Goal: Task Accomplishment & Management: Complete application form

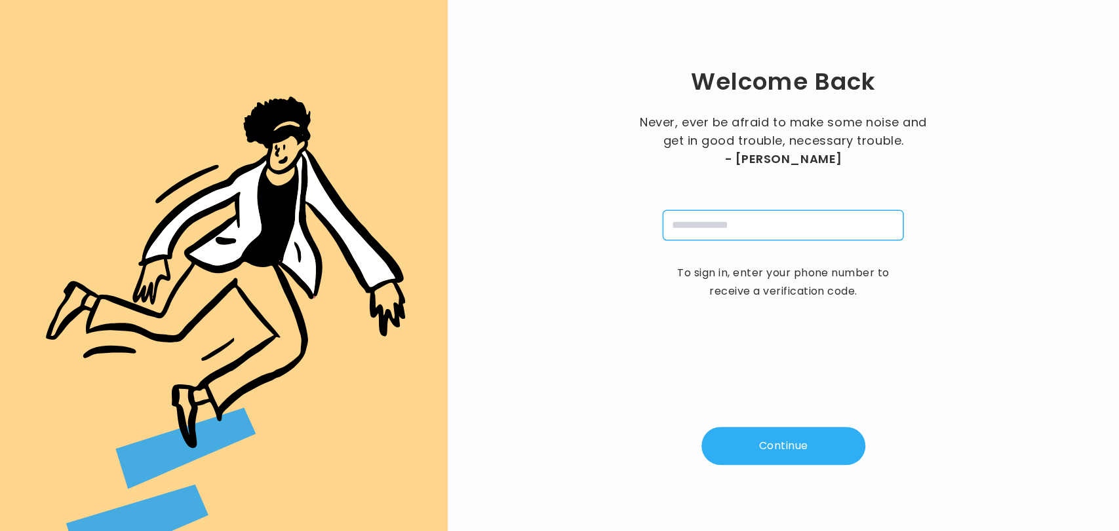
click at [727, 223] on input "tel" at bounding box center [783, 225] width 241 height 30
type input "**********"
click at [758, 448] on button "Continue" at bounding box center [783, 446] width 164 height 38
type input "*"
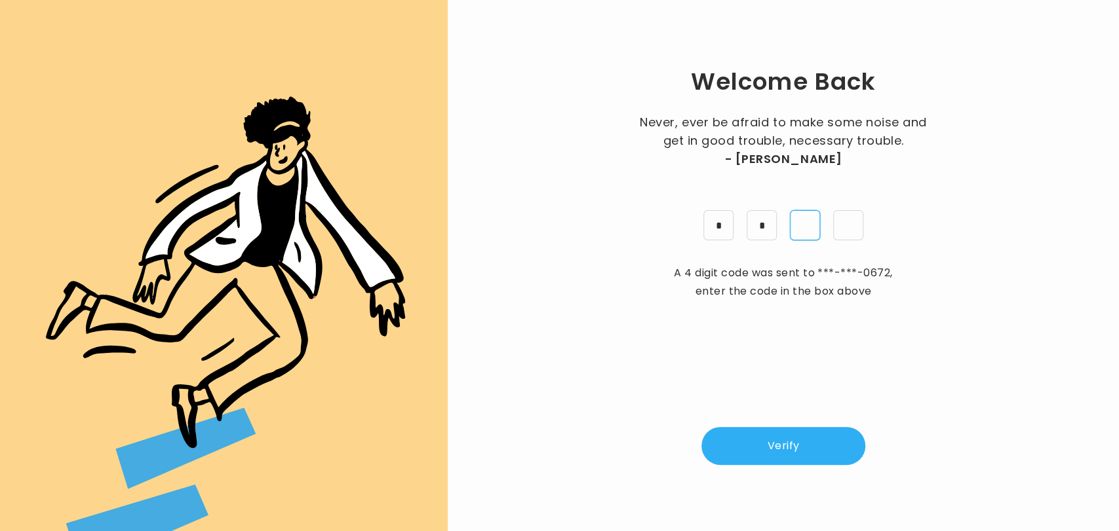
type input "*"
click at [758, 448] on button "Verify" at bounding box center [783, 446] width 164 height 38
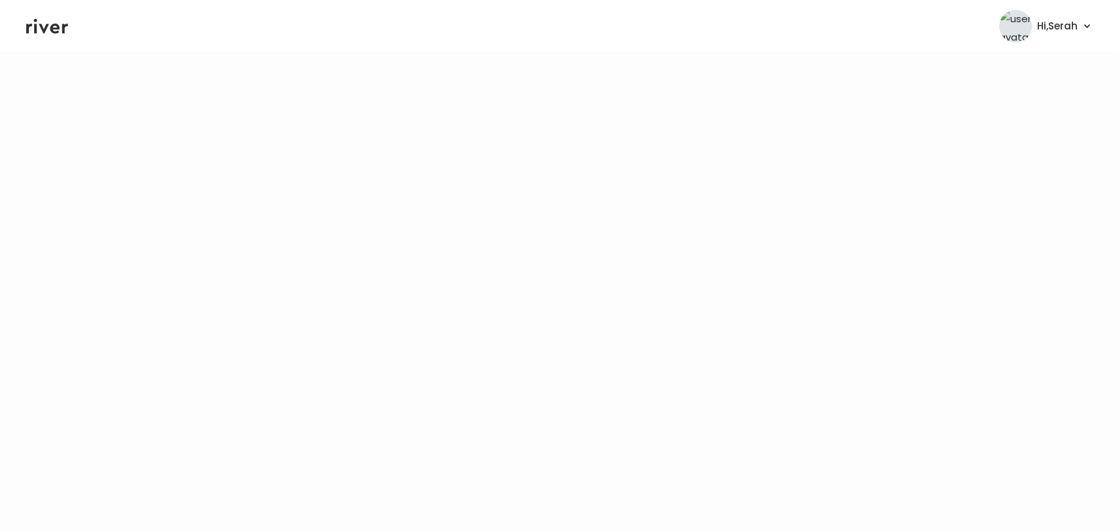
click at [45, 31] on icon at bounding box center [47, 26] width 42 height 15
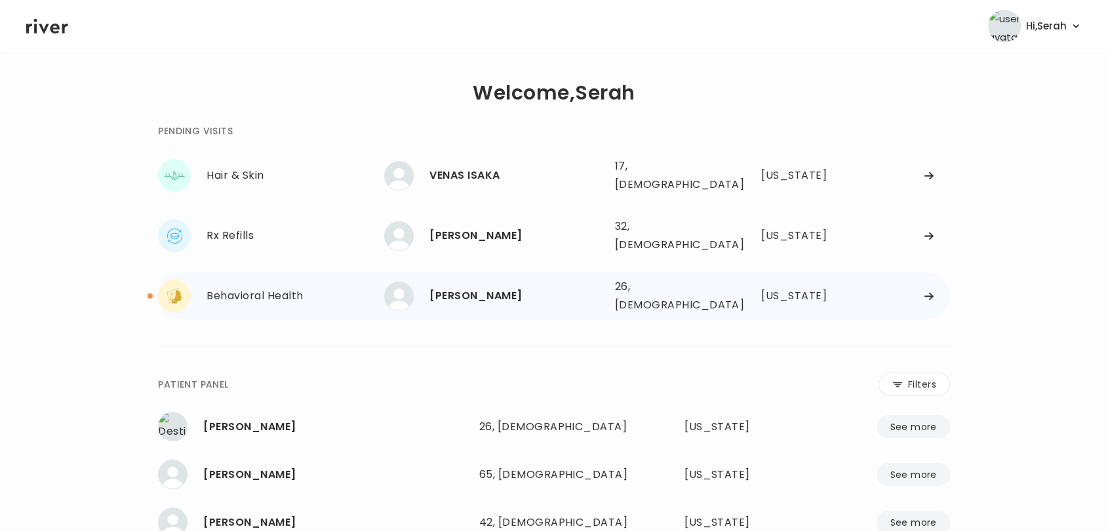
click at [509, 287] on div "PAYTON ELLSWORTH" at bounding box center [516, 296] width 174 height 18
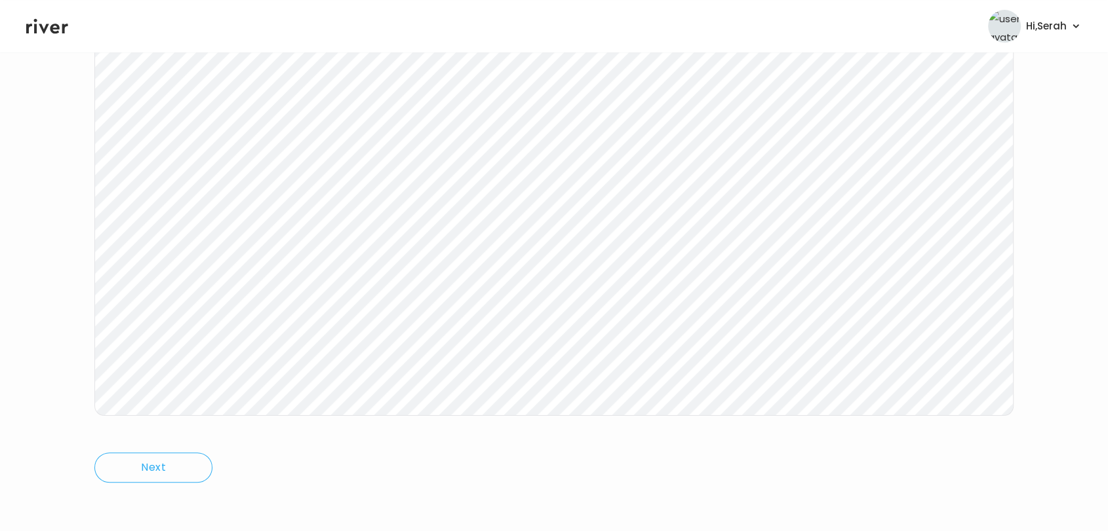
scroll to position [197, 0]
click at [51, 26] on icon at bounding box center [47, 26] width 42 height 15
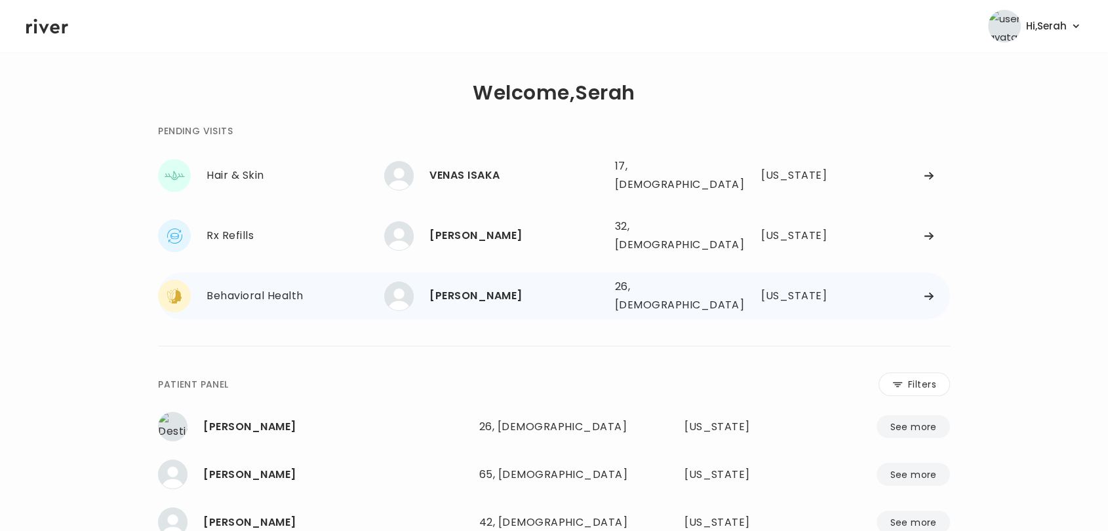
click at [482, 287] on div "PAYTON ELLSWORTH" at bounding box center [516, 296] width 174 height 18
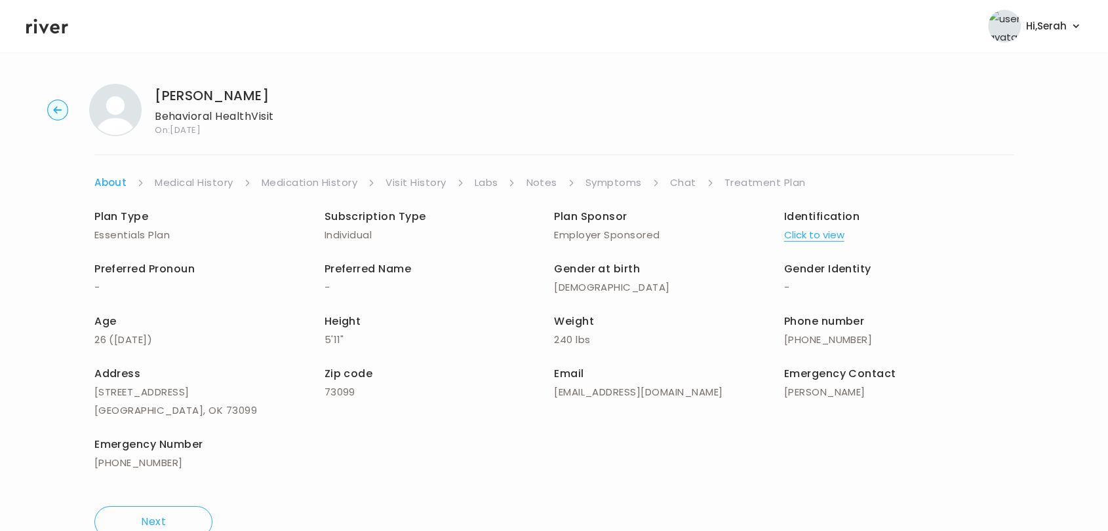
click at [680, 184] on link "Chat" at bounding box center [683, 183] width 26 height 18
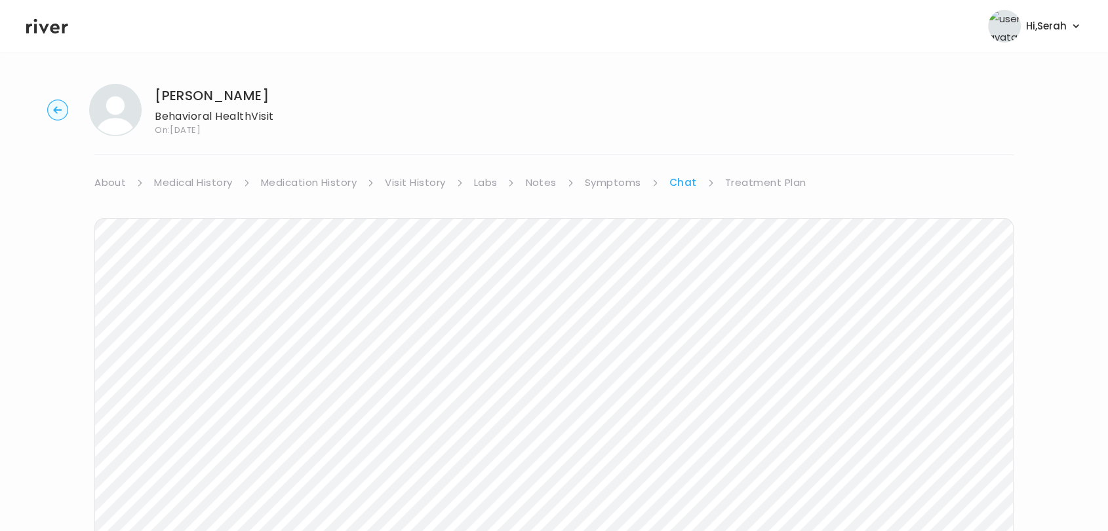
click at [745, 182] on link "Treatment Plan" at bounding box center [765, 183] width 81 height 18
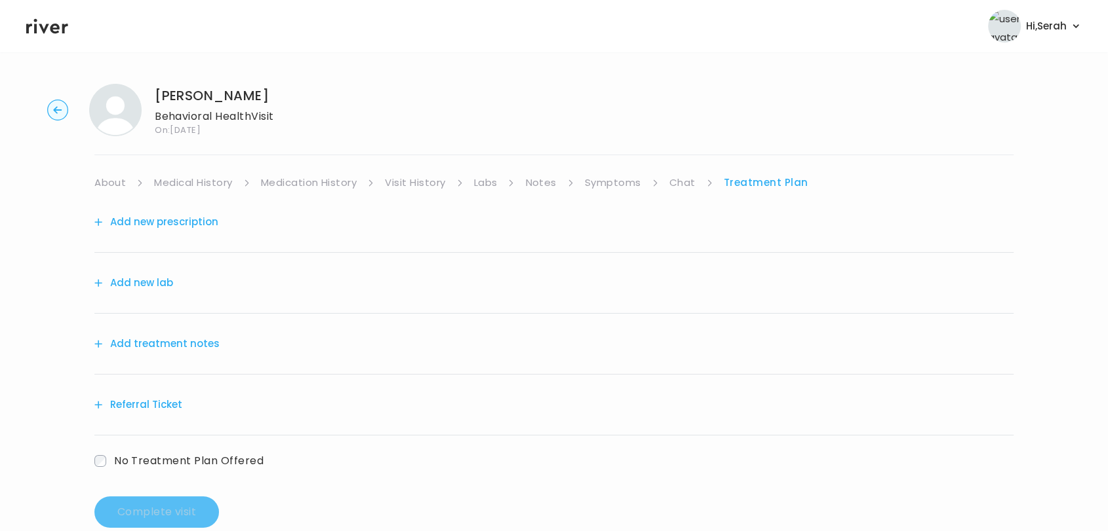
click at [161, 216] on button "Add new prescription" at bounding box center [156, 222] width 124 height 18
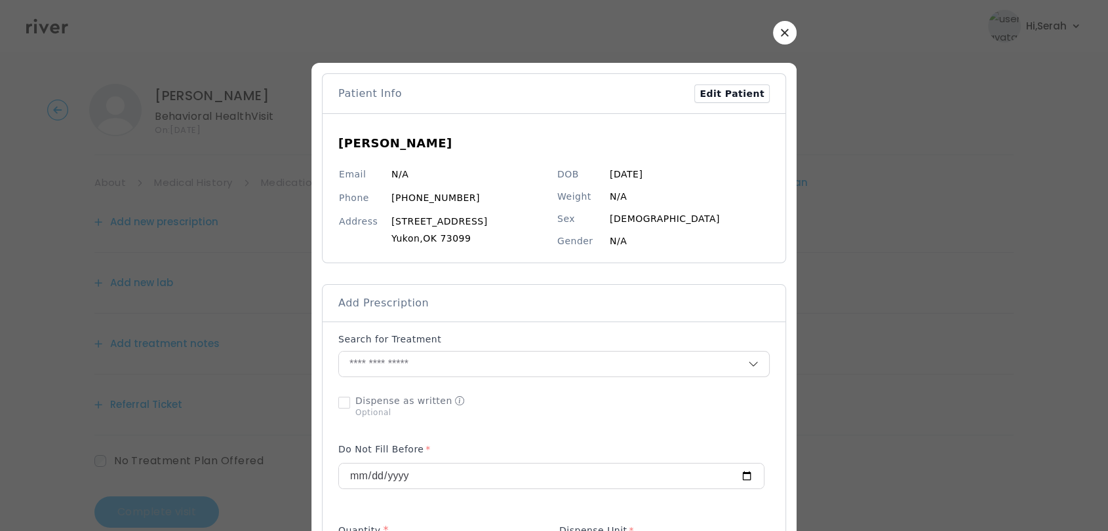
click at [407, 337] on p "Search for Treatment" at bounding box center [389, 339] width 103 height 13
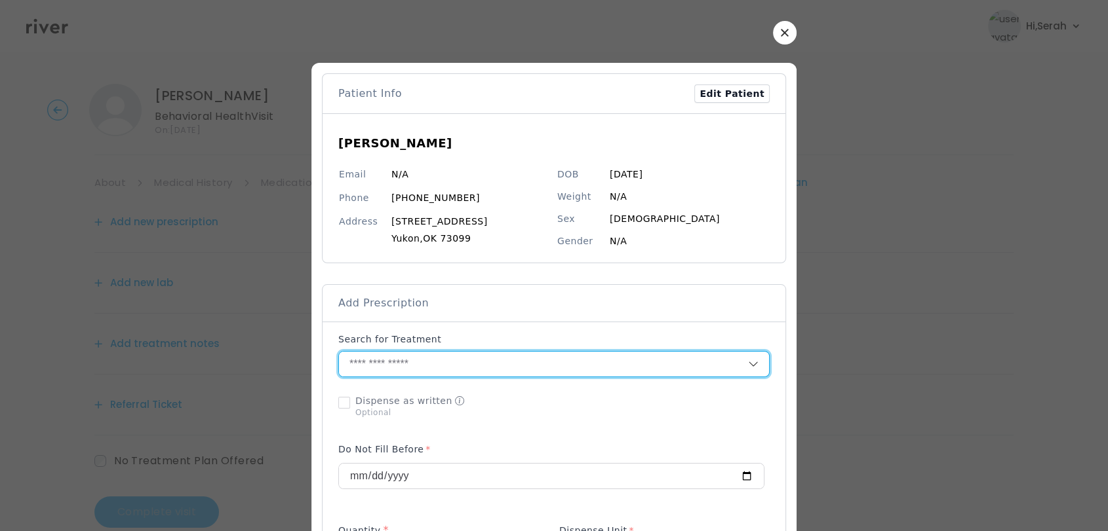
click at [392, 365] on input "text" at bounding box center [543, 364] width 409 height 25
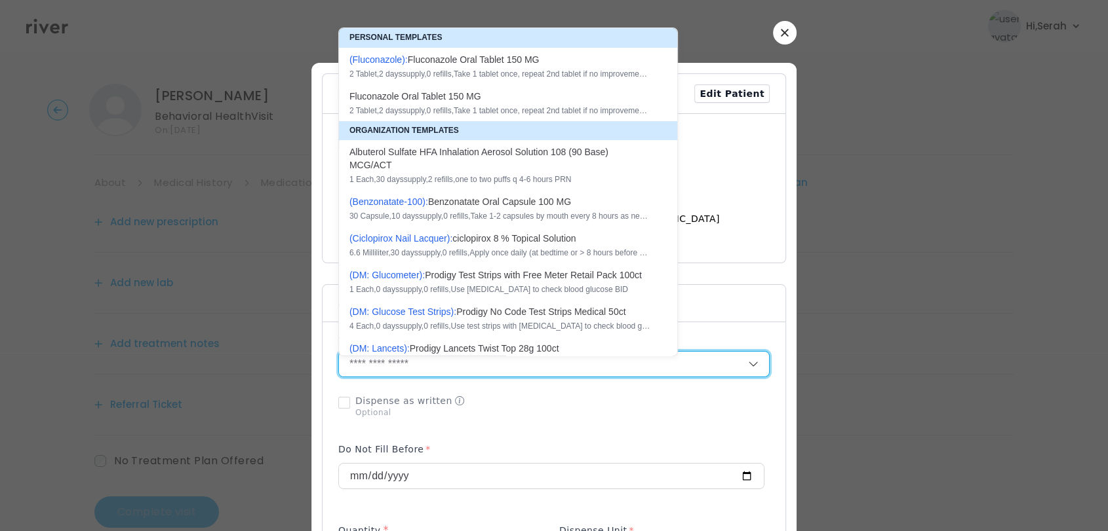
type input "*"
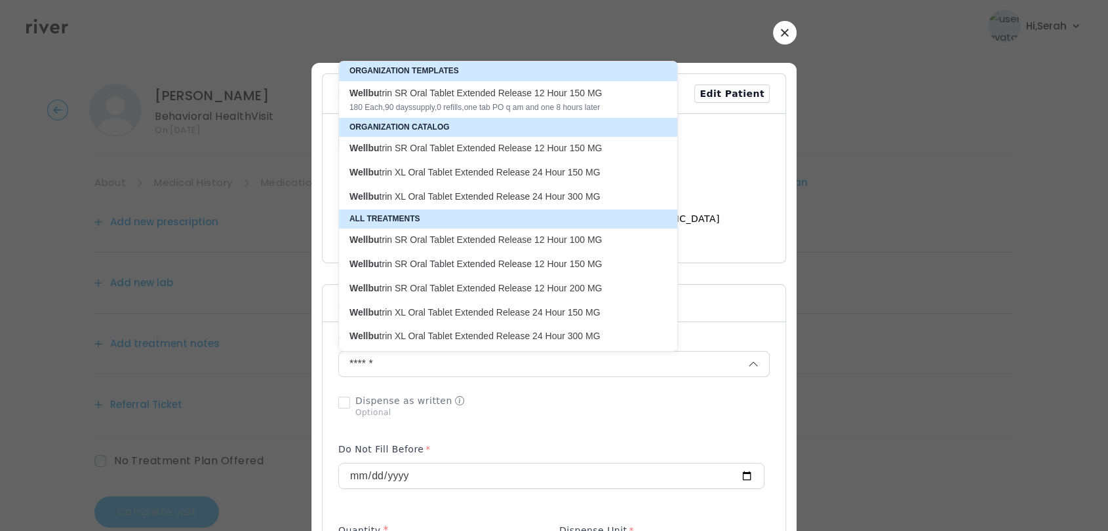
click at [390, 173] on p "Wellbu trin XL Oral Tablet Extended Release 24 Hour 150 MG" at bounding box center [499, 172] width 301 height 12
type input "**********"
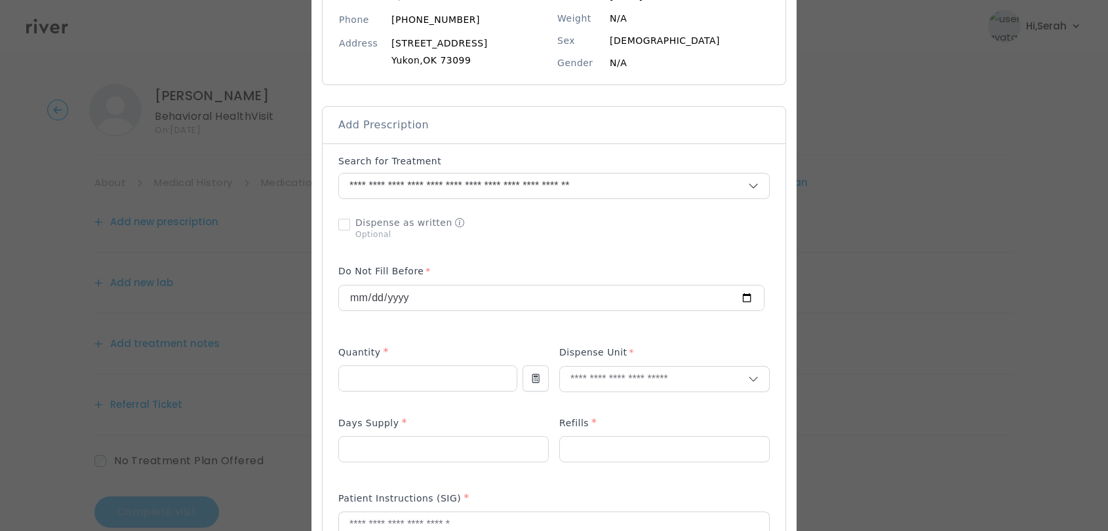
scroll to position [180, 0]
click at [436, 370] on input "number" at bounding box center [428, 377] width 178 height 25
type input "**"
click at [649, 361] on div "Dispense Unit" at bounding box center [664, 374] width 210 height 63
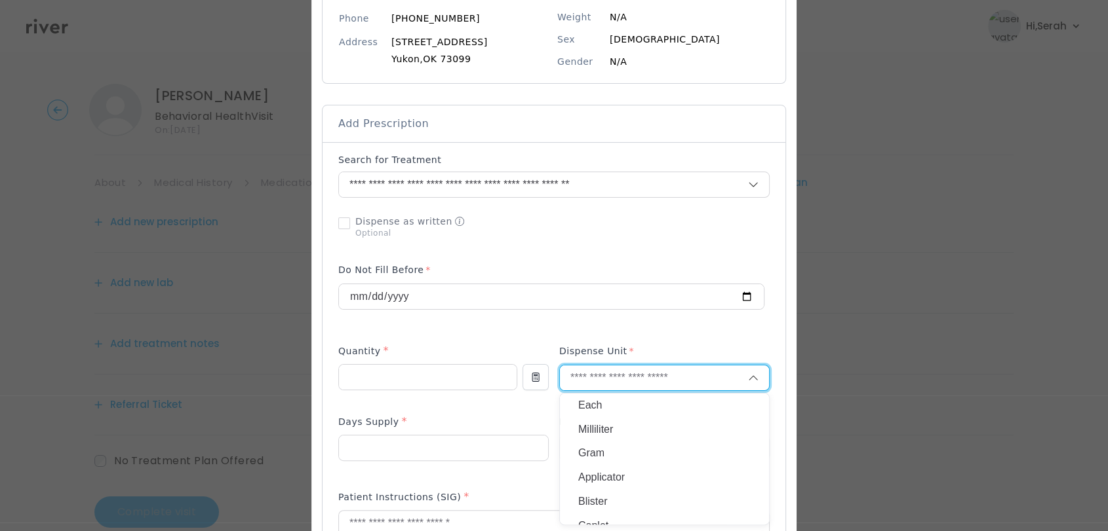
click at [648, 370] on input "text" at bounding box center [654, 378] width 188 height 25
type input "****"
click at [636, 407] on p "Tablet" at bounding box center [664, 405] width 172 height 19
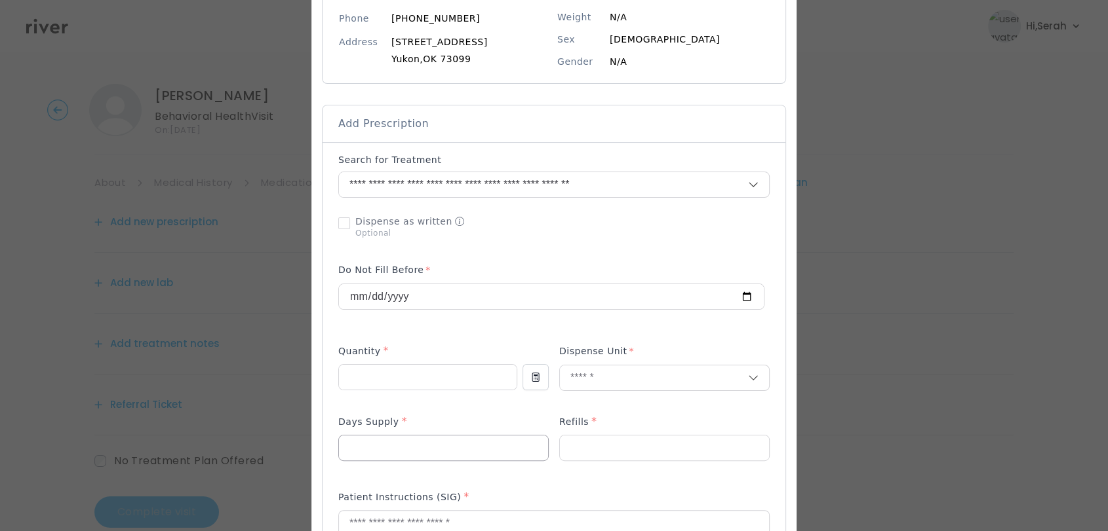
click at [480, 444] on input "number" at bounding box center [443, 448] width 209 height 25
click at [383, 383] on input "**" at bounding box center [428, 377] width 178 height 25
type input "**"
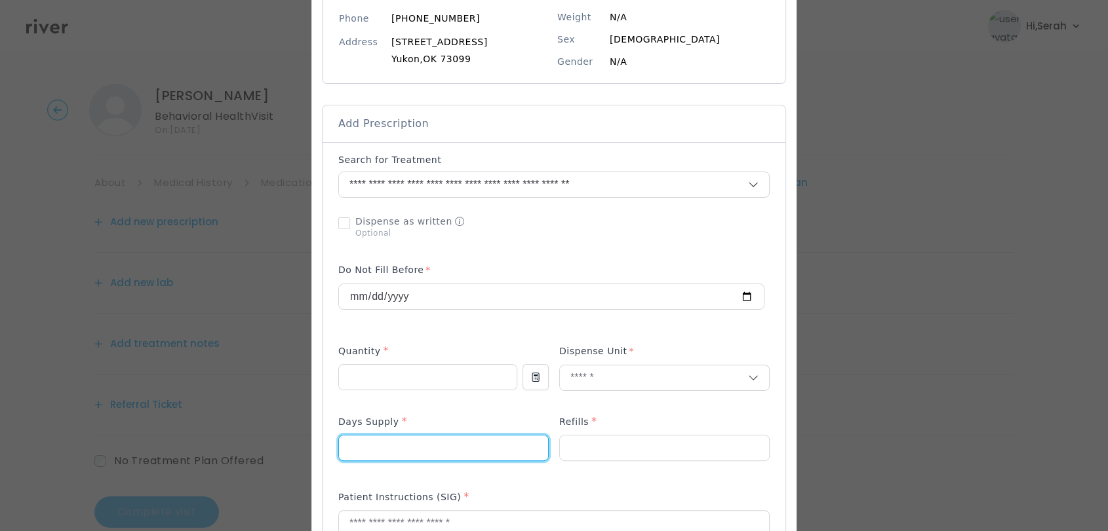
click at [393, 446] on input "number" at bounding box center [443, 448] width 209 height 25
type input "**"
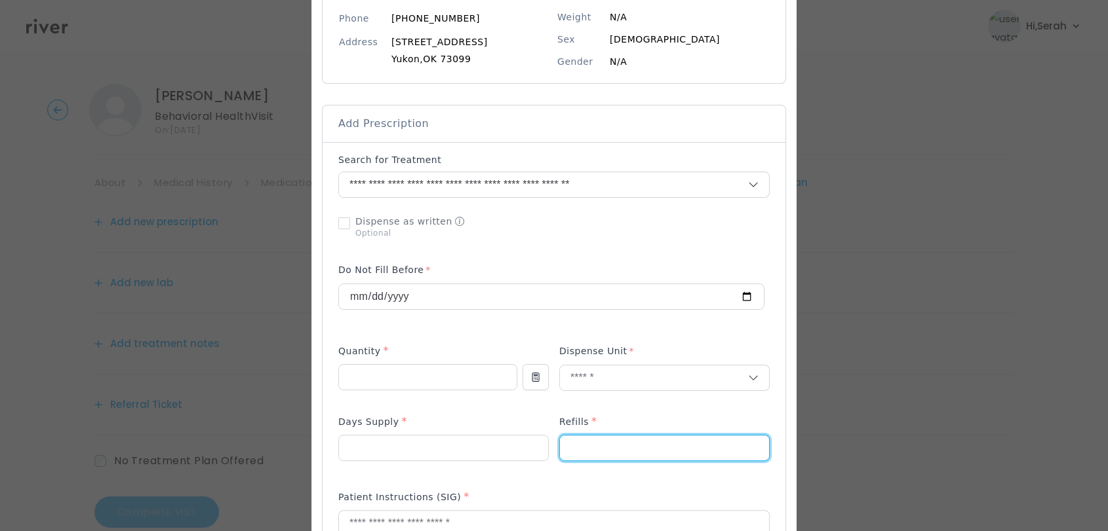
type input "*"
click at [439, 423] on div "Days Supply *" at bounding box center [443, 424] width 210 height 21
click at [440, 421] on div "Days Supply *" at bounding box center [443, 424] width 210 height 21
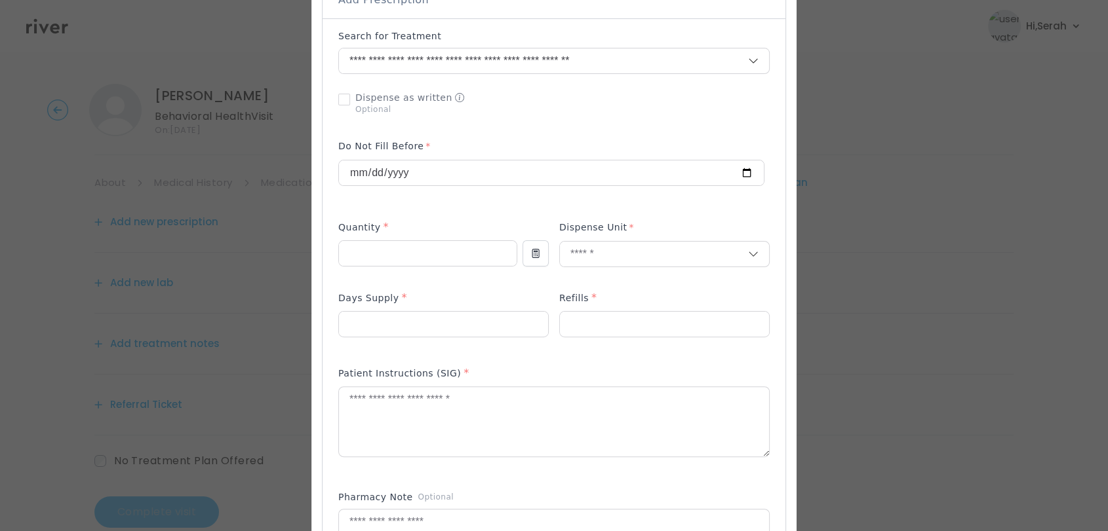
scroll to position [317, 0]
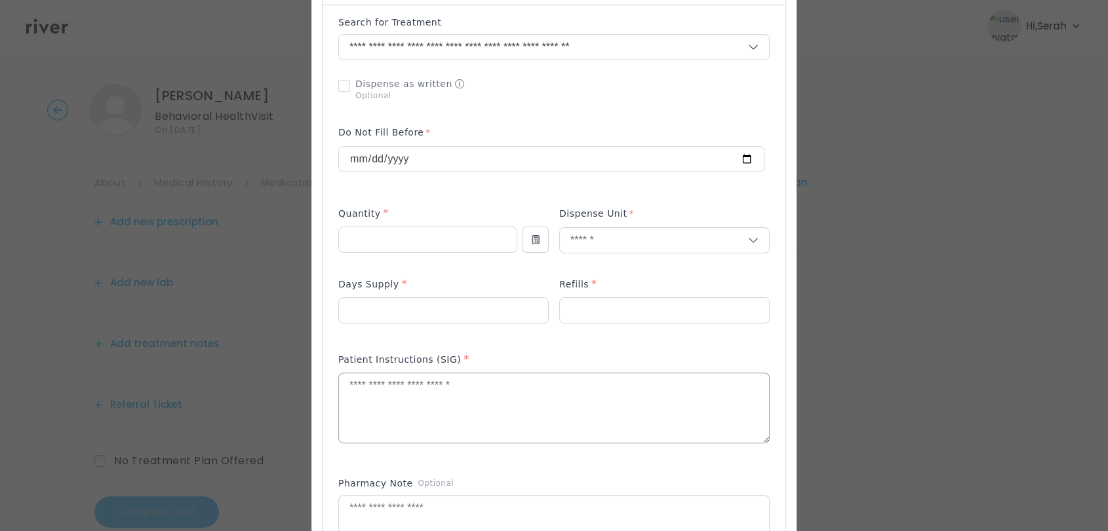
click at [469, 383] on textarea at bounding box center [554, 408] width 430 height 69
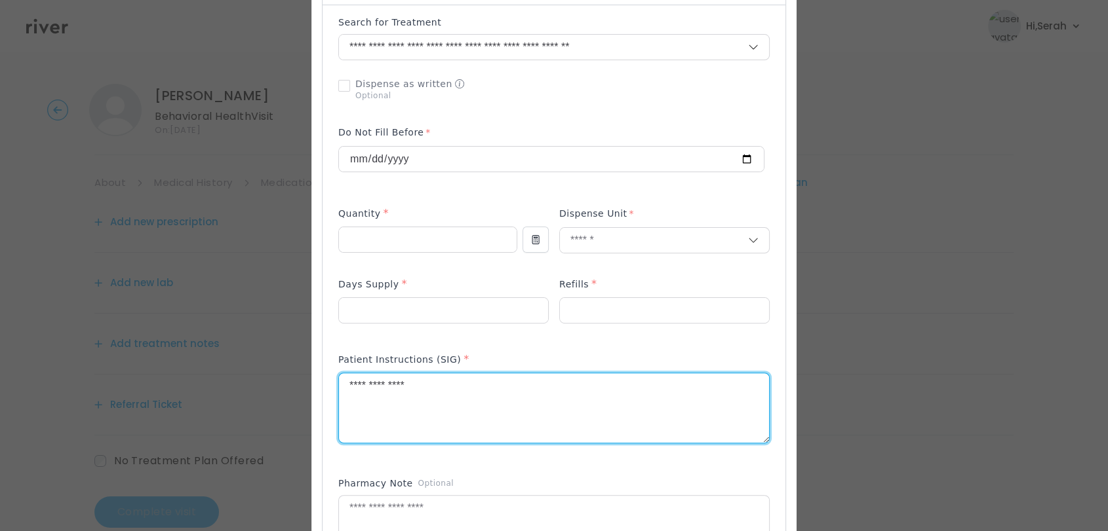
type textarea "**********"
click at [480, 465] on div "Add Prescription to Order" at bounding box center [553, 336] width 431 height 641
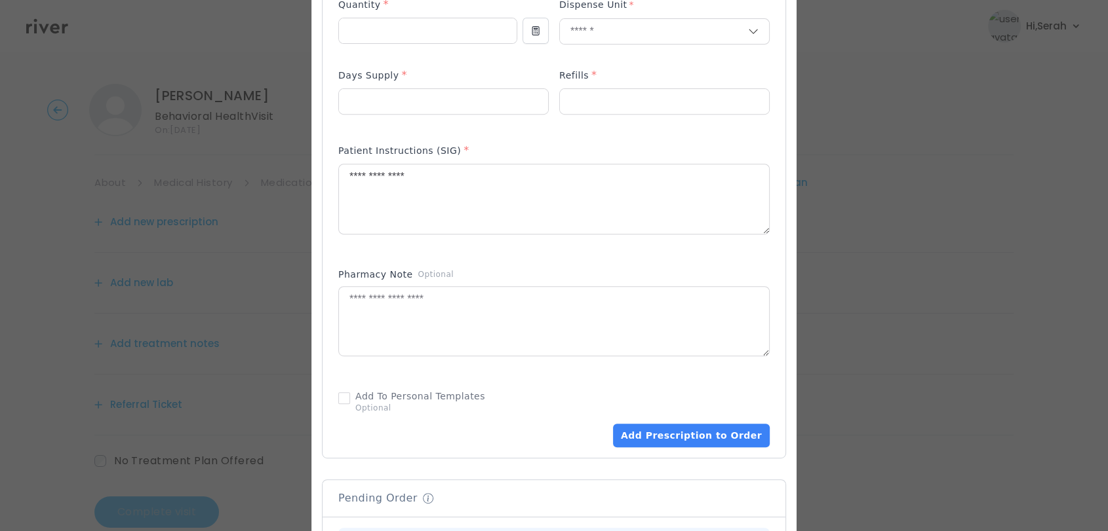
scroll to position [527, 0]
click at [692, 429] on button "Add Prescription to Order" at bounding box center [691, 435] width 157 height 24
click at [694, 435] on button "Add Prescription to Order" at bounding box center [691, 435] width 157 height 24
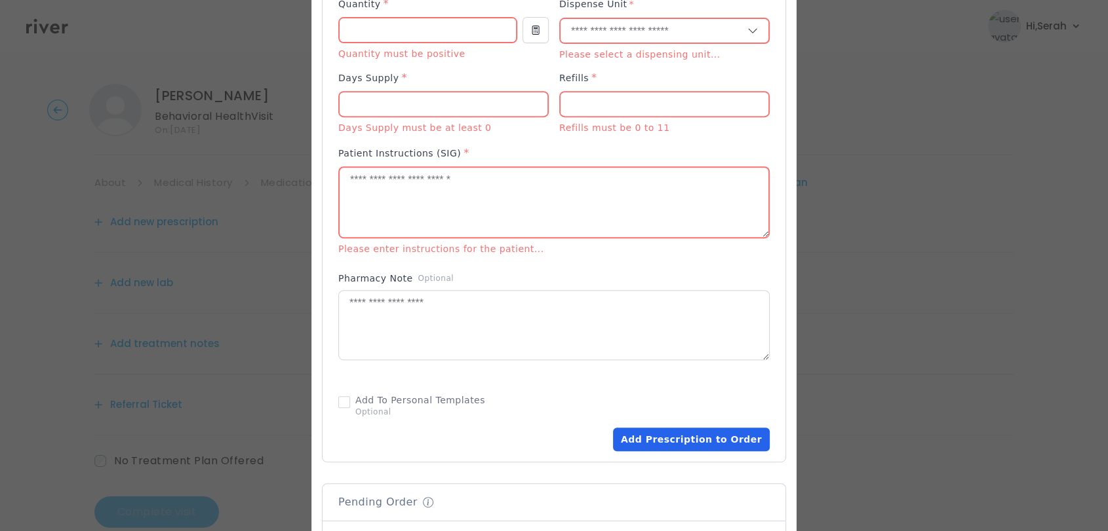
click at [694, 435] on button "Add Prescription to Order" at bounding box center [691, 440] width 157 height 24
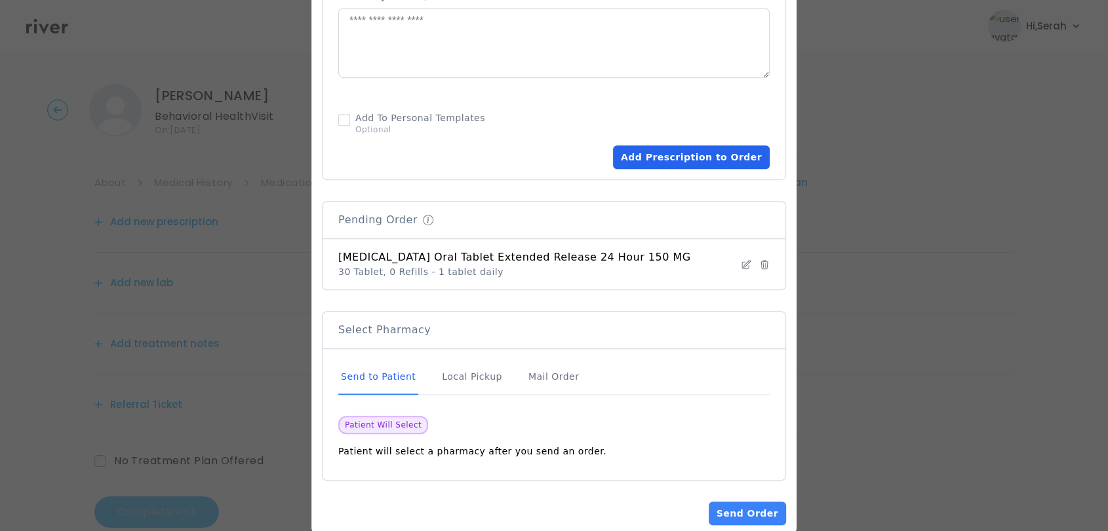
scroll to position [848, 0]
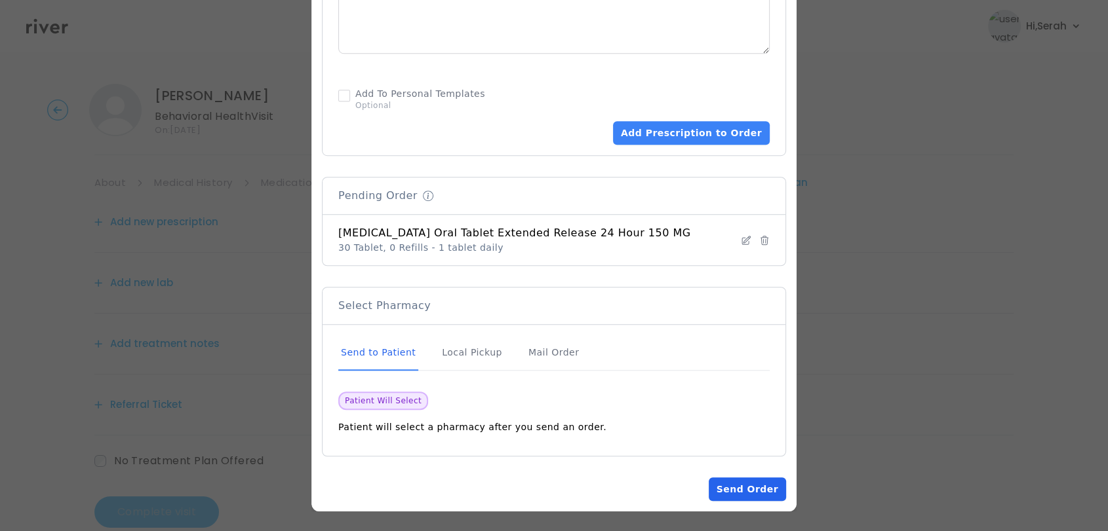
click at [741, 481] on button "Send Order" at bounding box center [746, 490] width 77 height 24
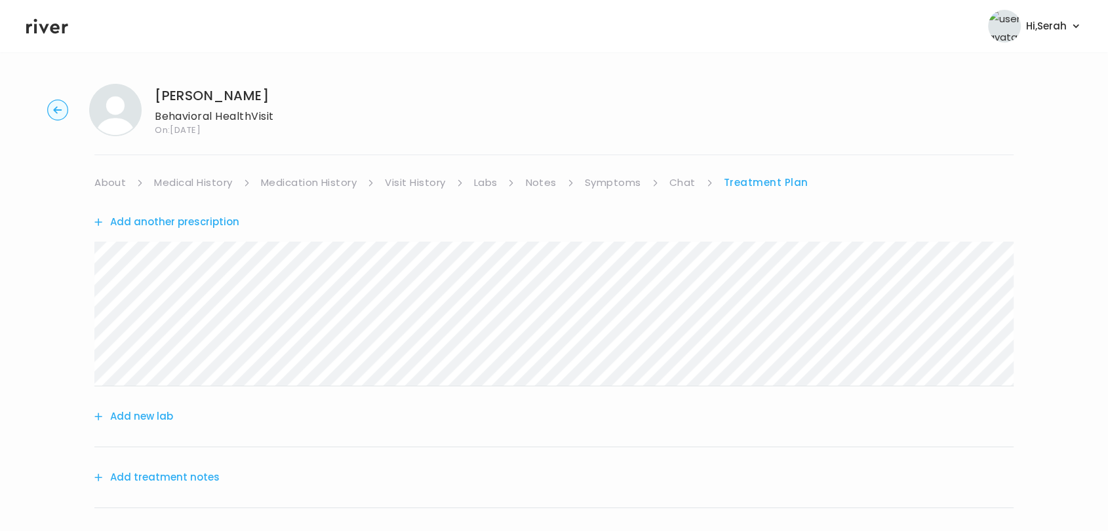
click at [184, 480] on button "Add treatment notes" at bounding box center [156, 478] width 125 height 18
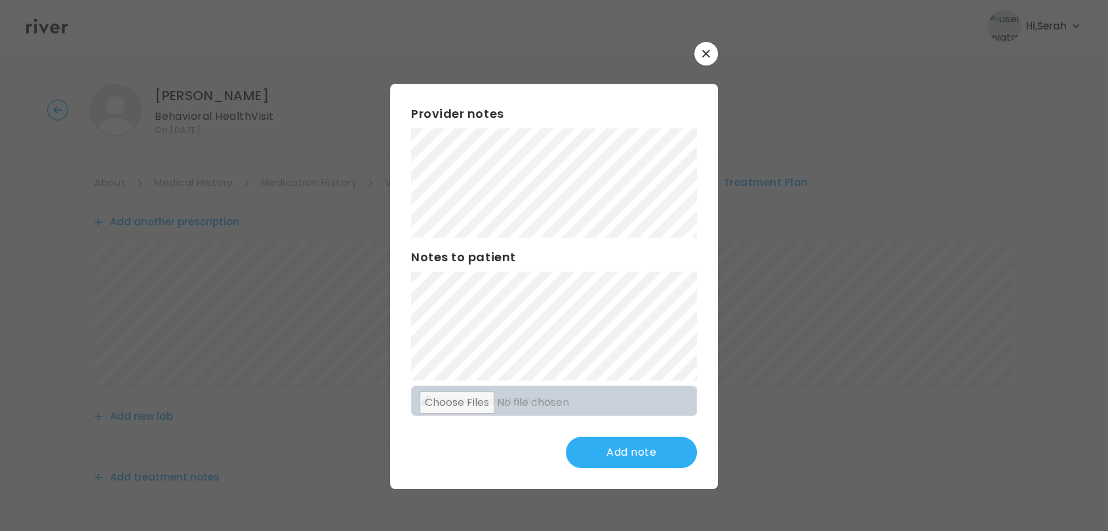
click at [493, 245] on div "Provider notes Notes to patient Click here to attach files Add note" at bounding box center [554, 286] width 328 height 405
click at [466, 478] on div "Provider notes Notes to patient Click here to attach files Update note" at bounding box center [554, 286] width 328 height 405
click at [620, 444] on button "Update note" at bounding box center [631, 452] width 131 height 31
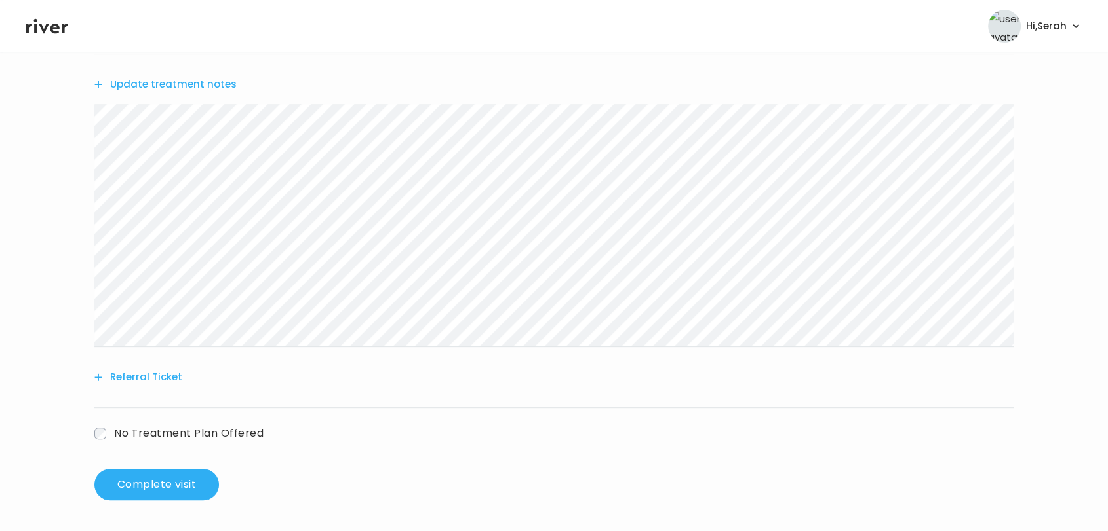
scroll to position [393, 0]
click at [180, 484] on button "Complete visit" at bounding box center [156, 484] width 125 height 31
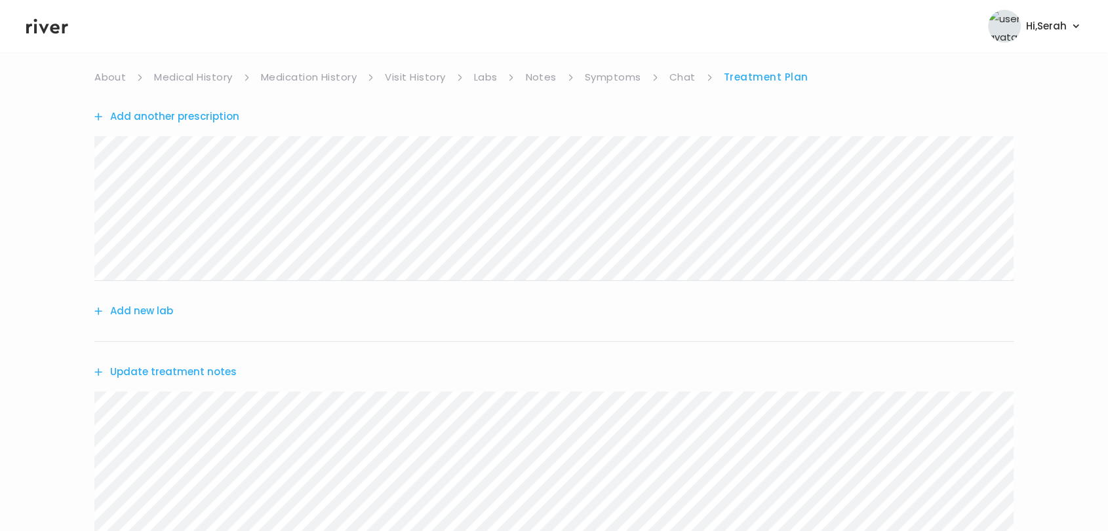
scroll to position [0, 0]
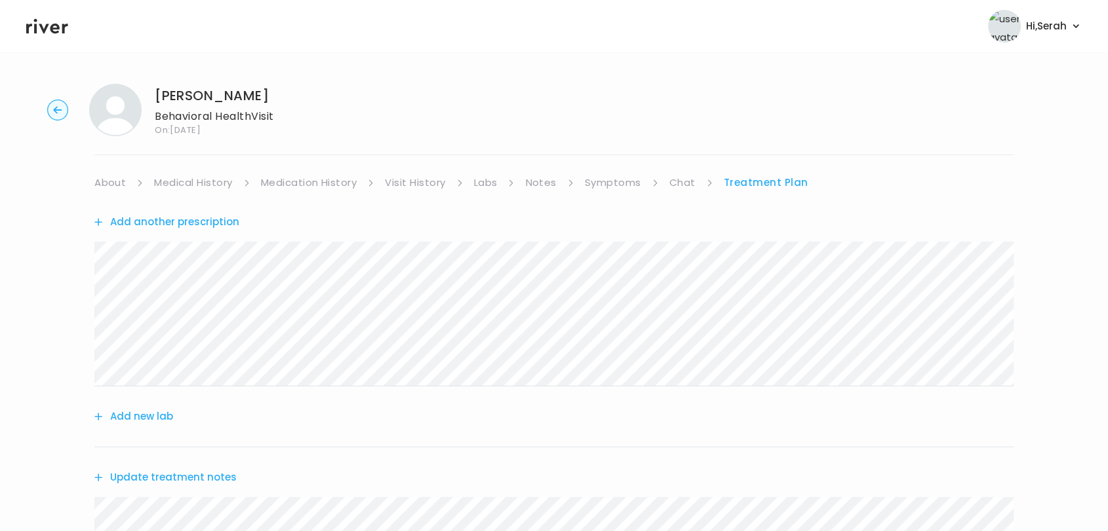
click at [628, 180] on link "Symptoms" at bounding box center [613, 183] width 56 height 18
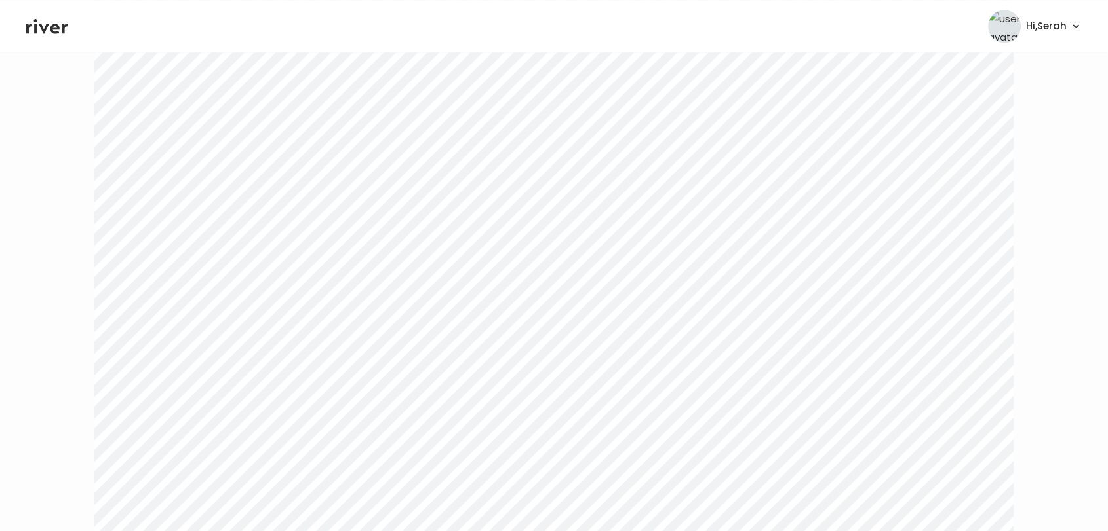
scroll to position [2176, 0]
click at [743, 185] on link "Treatment Plan" at bounding box center [766, 183] width 81 height 18
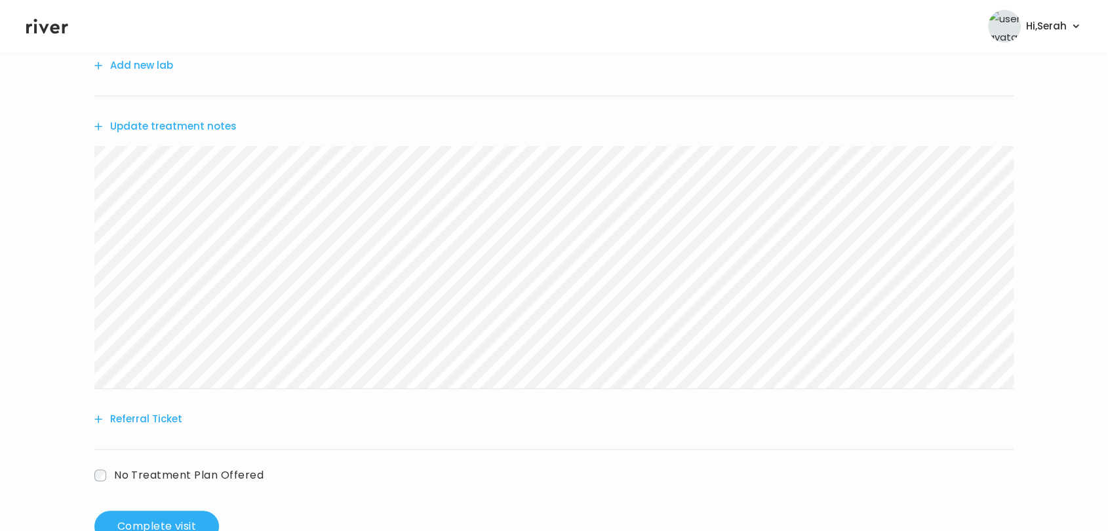
scroll to position [357, 0]
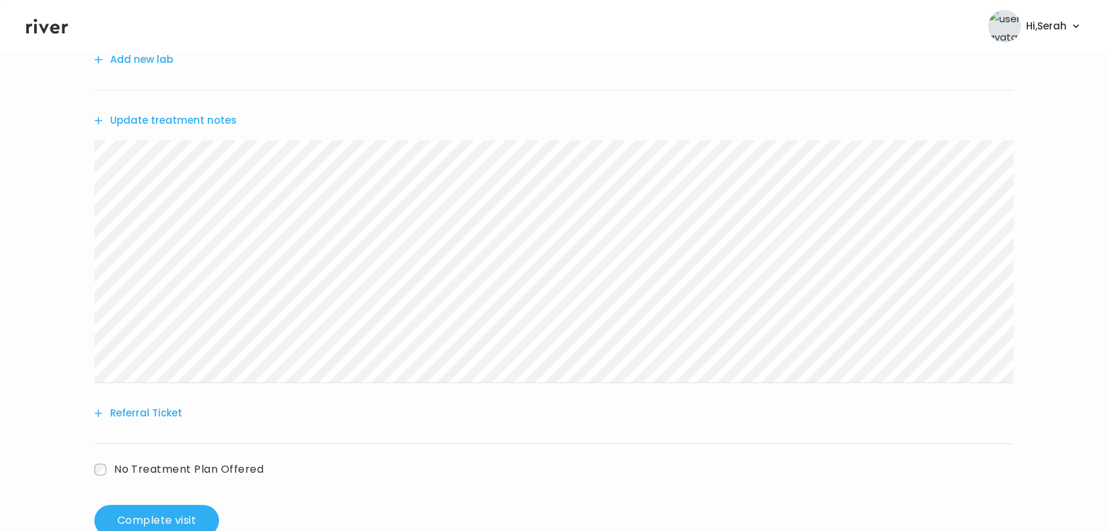
click at [142, 123] on button "Update treatment notes" at bounding box center [165, 120] width 142 height 18
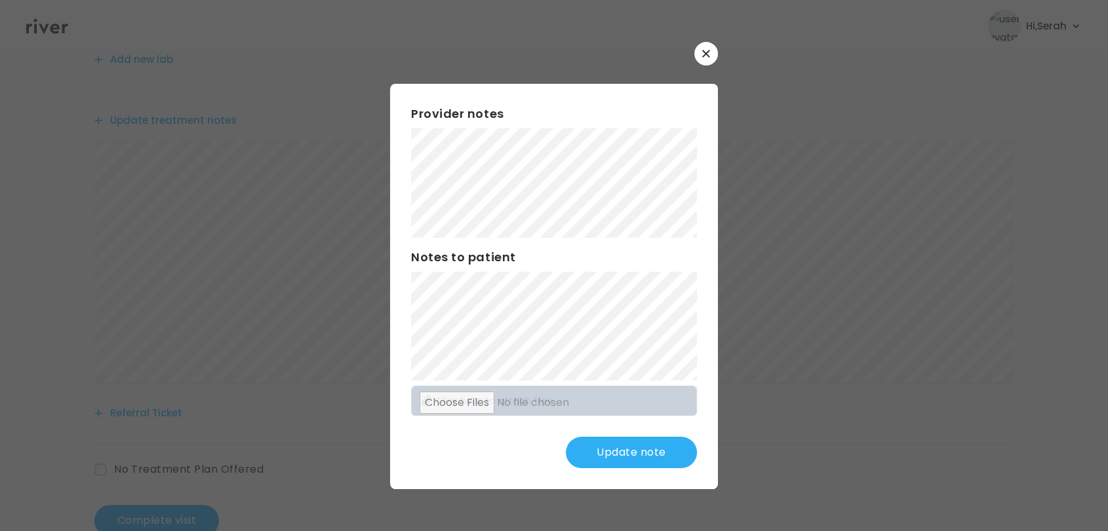
click at [632, 442] on button "Update note" at bounding box center [631, 452] width 131 height 31
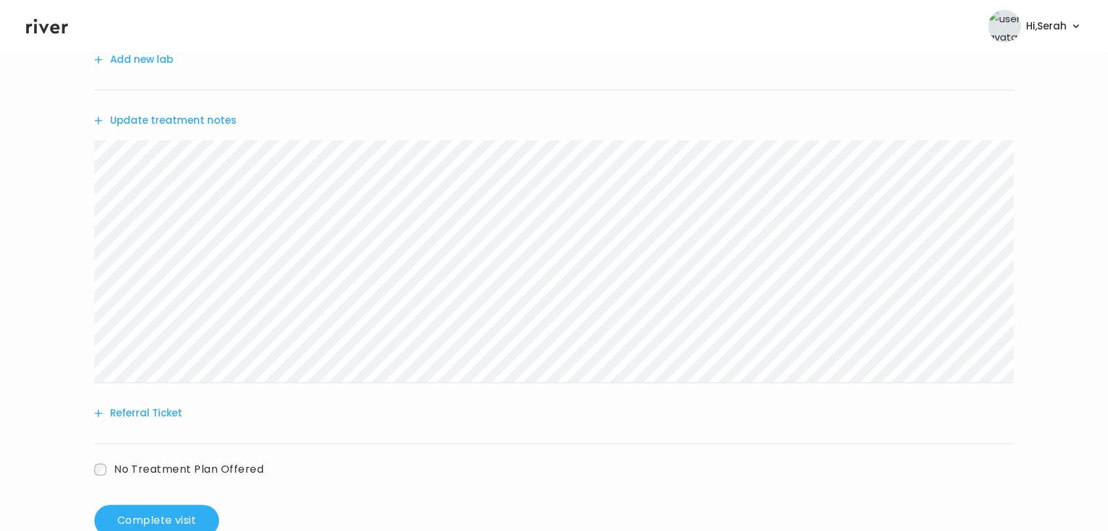
click at [126, 421] on button "Referral Ticket" at bounding box center [138, 413] width 88 height 18
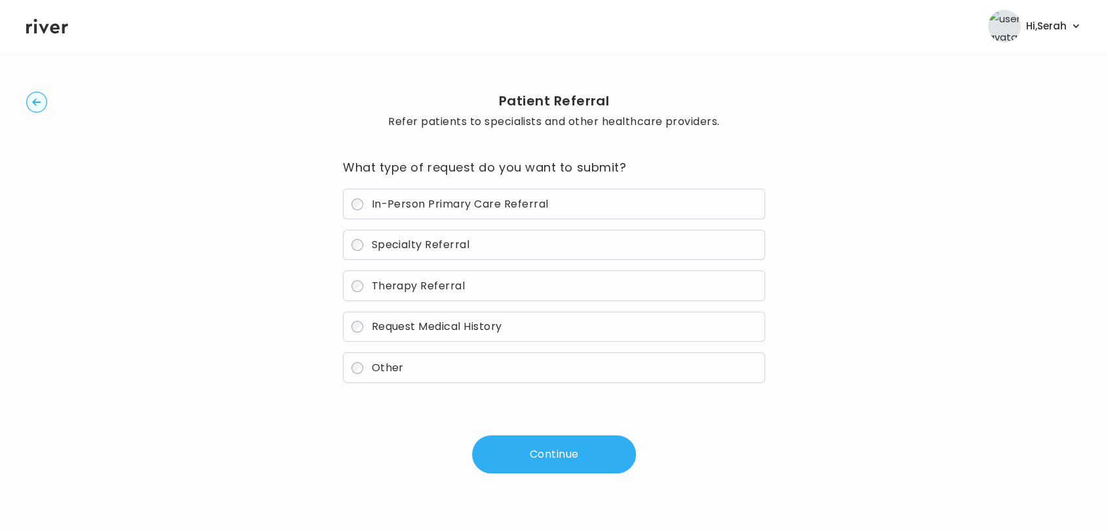
scroll to position [20, 0]
click at [440, 282] on span "Therapy Referral" at bounding box center [418, 286] width 94 height 15
click at [530, 436] on button "Continue" at bounding box center [554, 455] width 164 height 38
click at [524, 457] on button "Continue" at bounding box center [554, 455] width 164 height 38
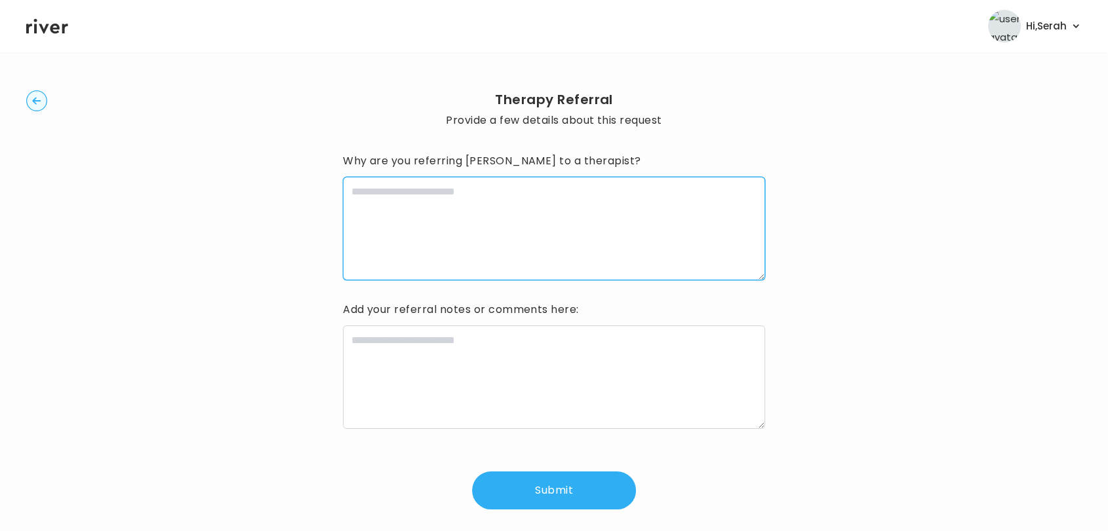
click at [448, 240] on textarea at bounding box center [554, 229] width 422 height 104
type textarea "**********"
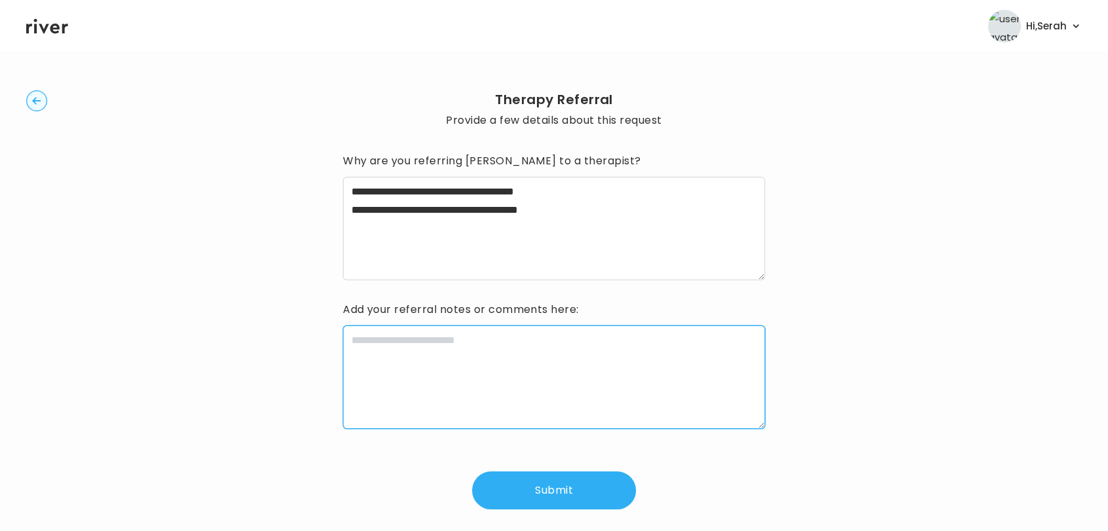
click at [418, 355] on textarea at bounding box center [554, 378] width 422 height 104
type textarea "**********"
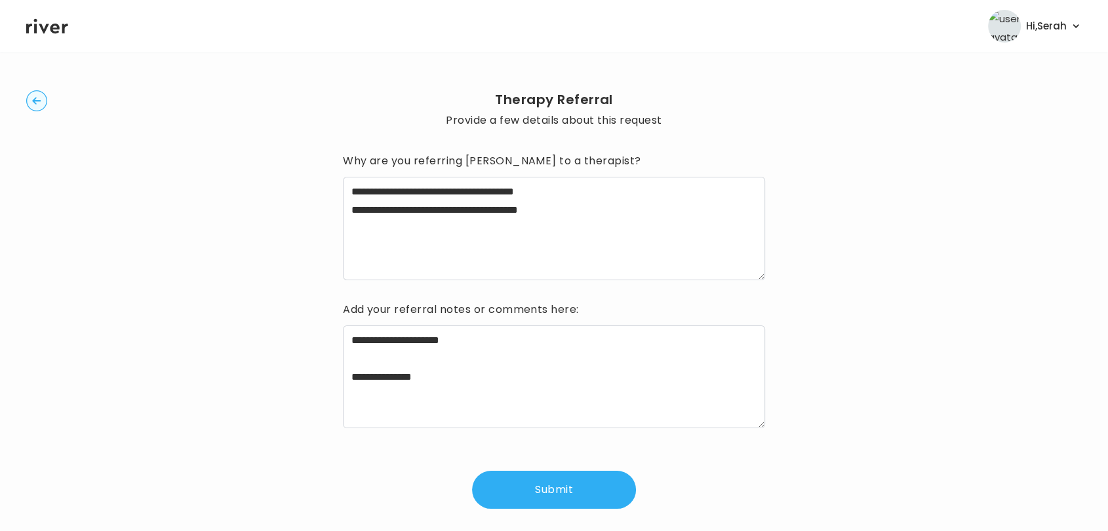
click at [547, 493] on button "Submit" at bounding box center [554, 490] width 164 height 38
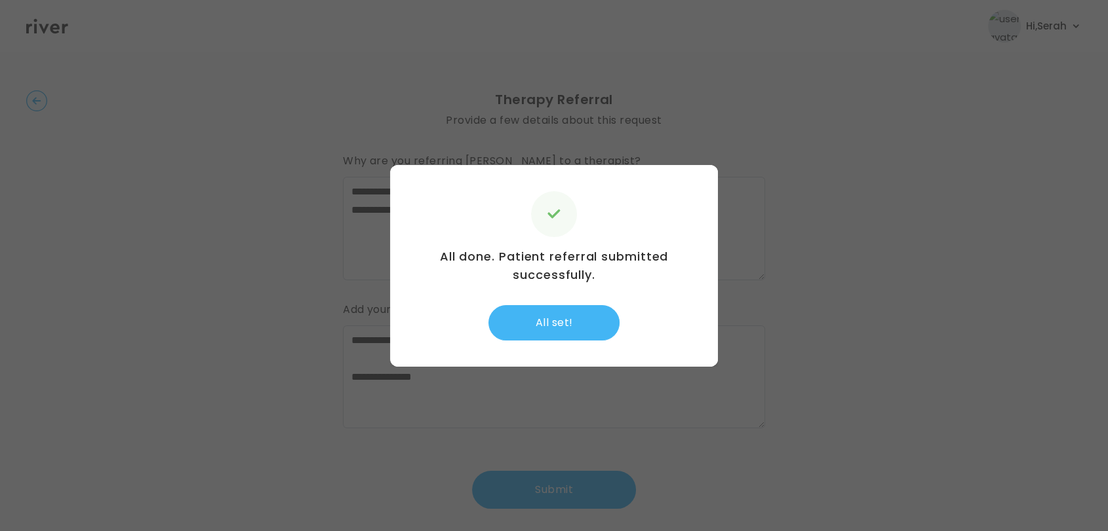
click at [531, 311] on button "All set!" at bounding box center [553, 322] width 131 height 35
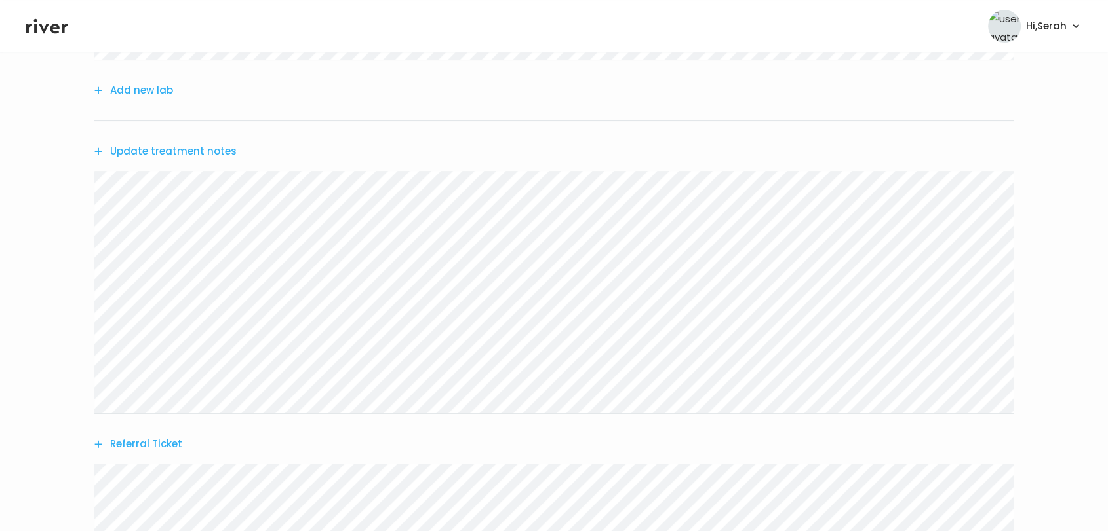
scroll to position [489, 0]
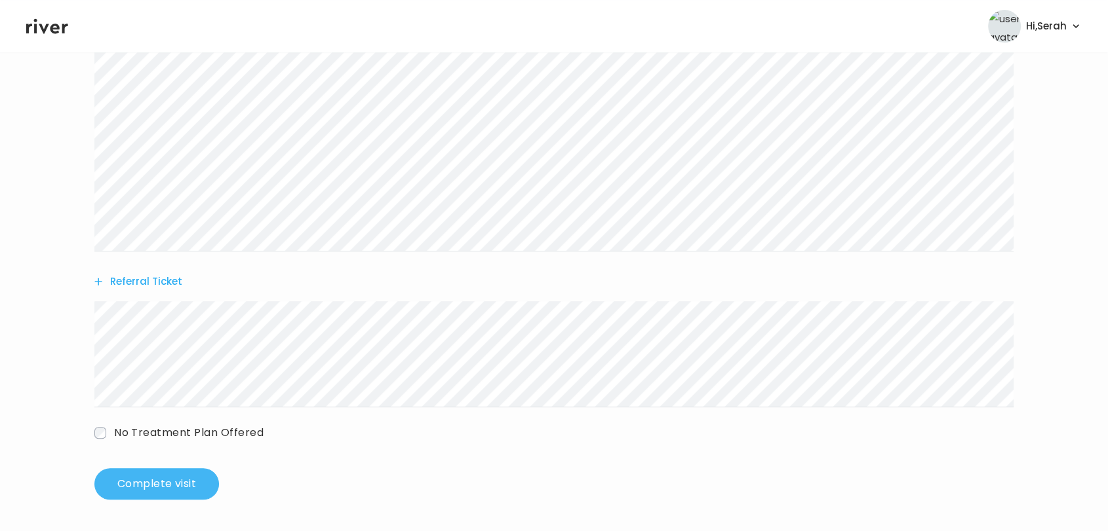
click at [176, 488] on button "Complete visit" at bounding box center [156, 484] width 125 height 31
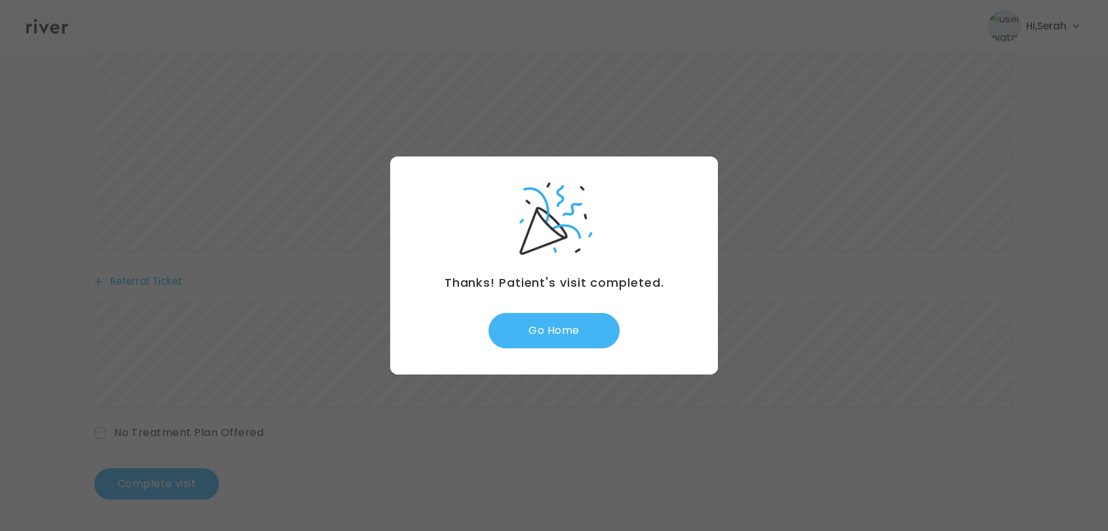
click at [525, 332] on button "Go Home" at bounding box center [553, 330] width 131 height 35
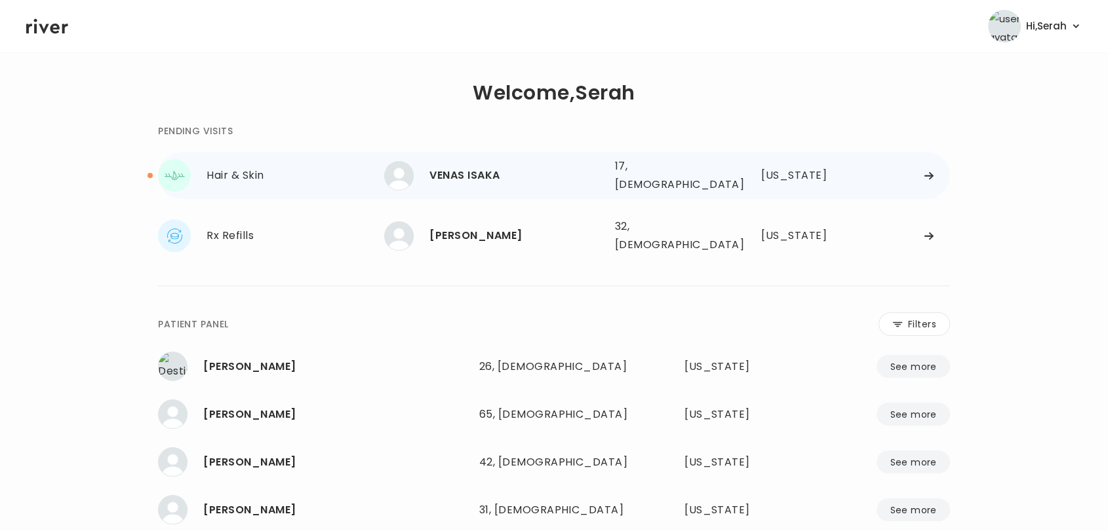
click at [480, 169] on div "VENAS ISAKA" at bounding box center [516, 175] width 174 height 18
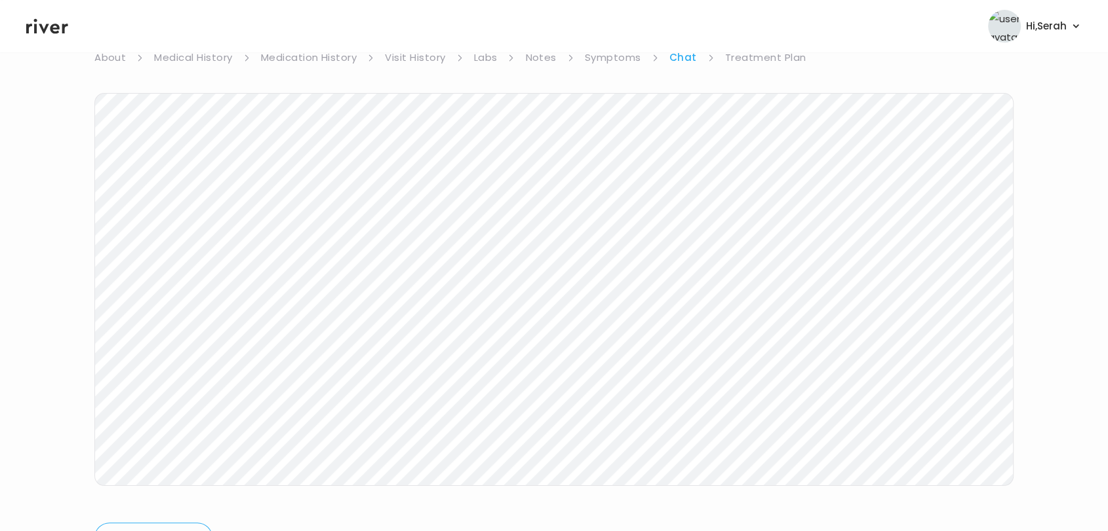
scroll to position [189, 0]
click at [38, 25] on icon at bounding box center [47, 26] width 42 height 20
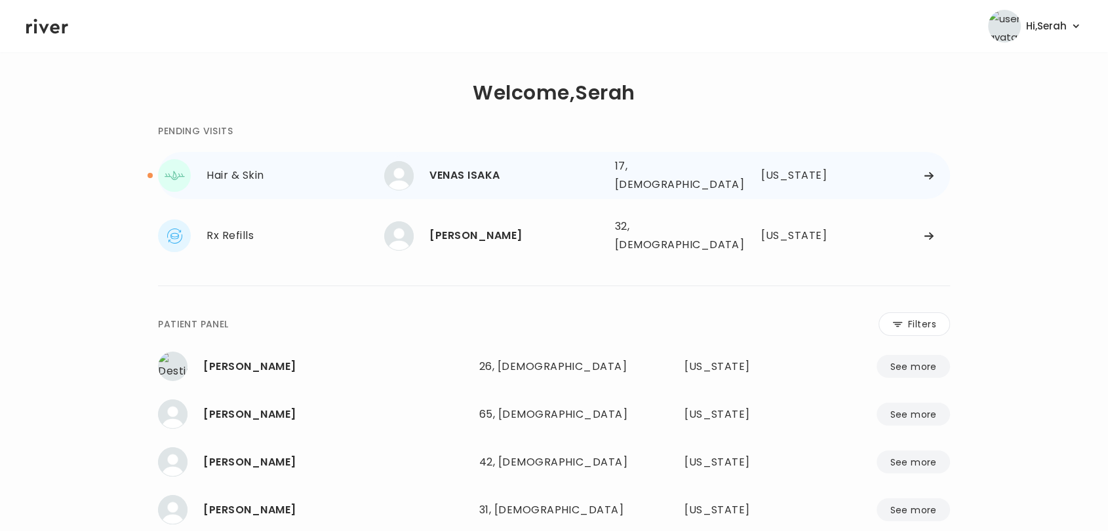
click at [490, 176] on div "VENAS ISAKA" at bounding box center [516, 175] width 174 height 18
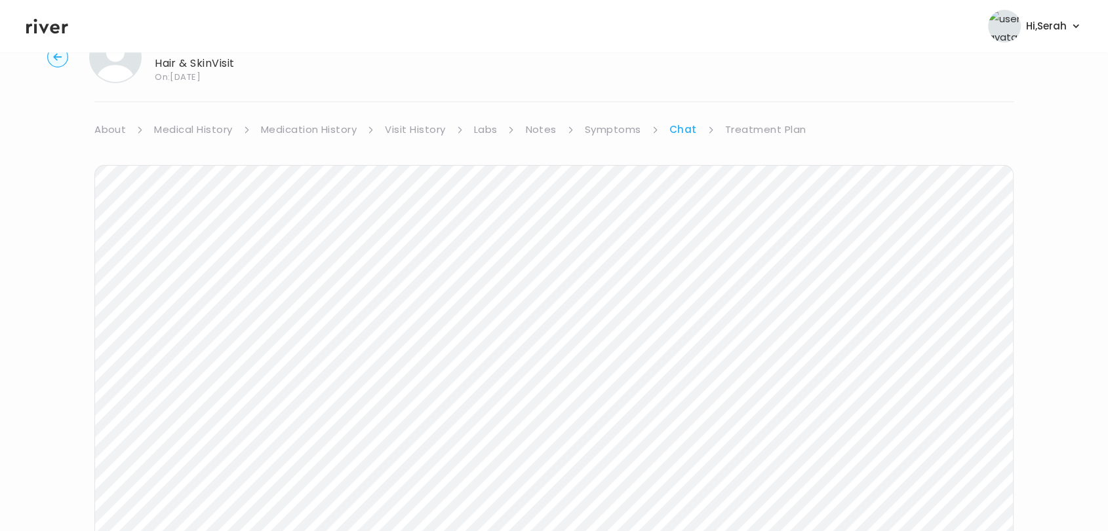
scroll to position [197, 0]
click at [40, 33] on icon at bounding box center [47, 26] width 42 height 20
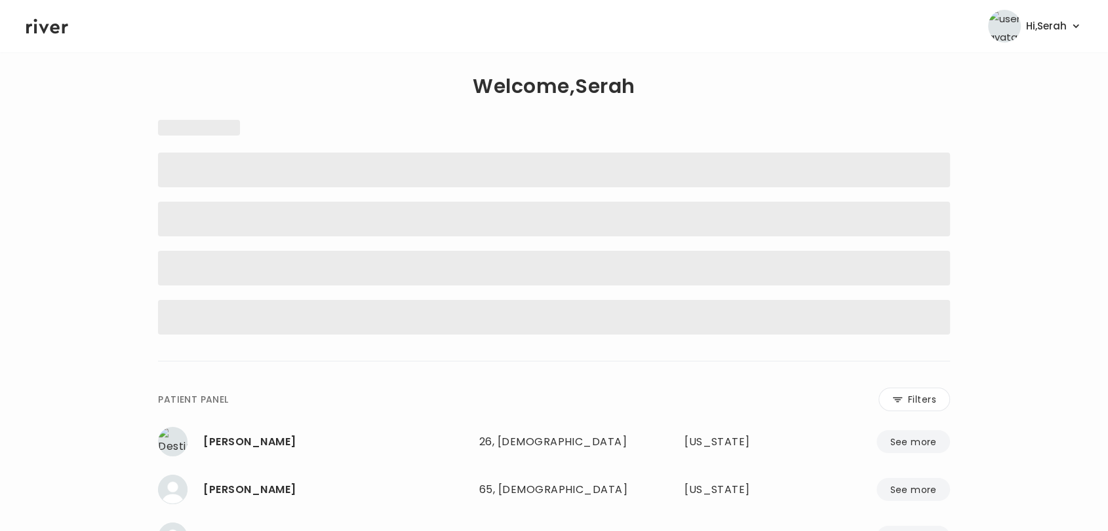
scroll to position [5, 0]
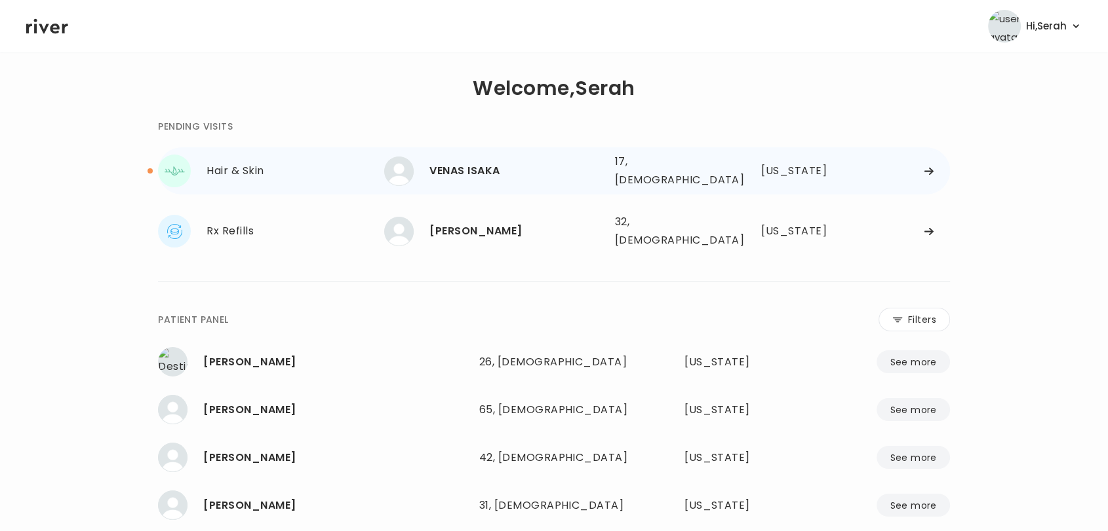
click at [440, 164] on div "VENAS ISAKA" at bounding box center [516, 171] width 174 height 18
click at [484, 165] on div "VENAS ISAKA" at bounding box center [516, 171] width 174 height 18
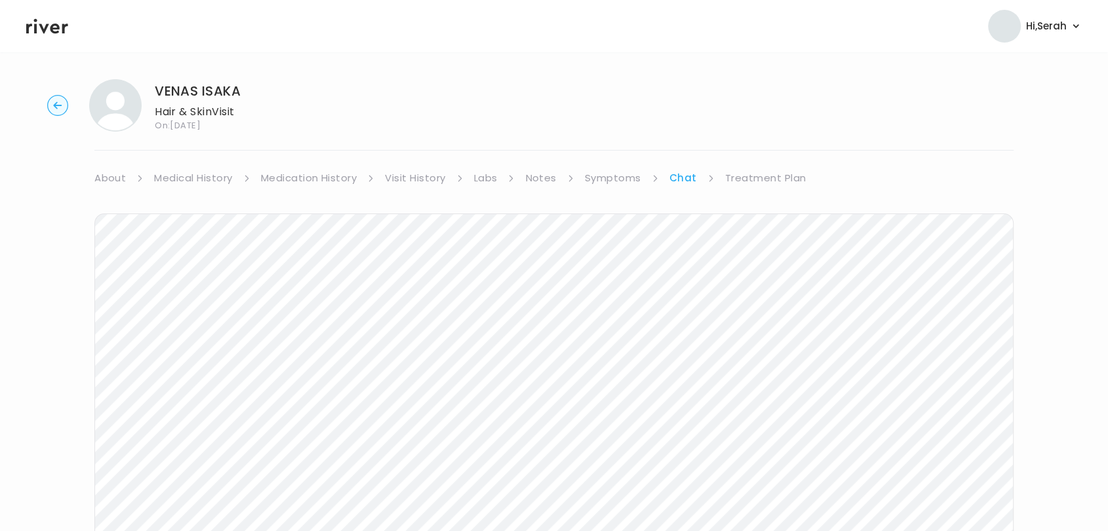
scroll to position [100, 0]
